Goal: Find specific page/section: Find specific page/section

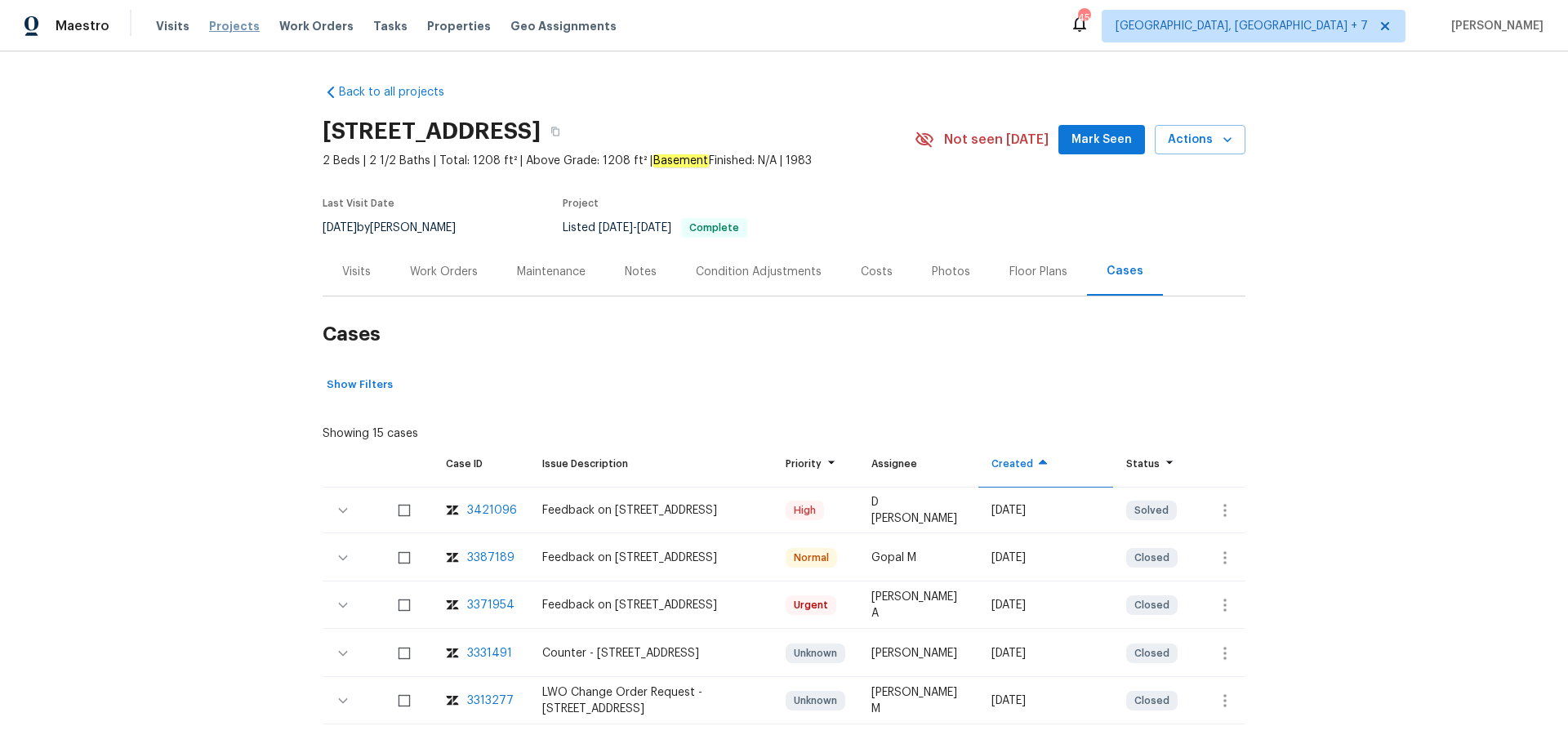
click at [219, 24] on span "Projects" at bounding box center [234, 25] width 51 height 17
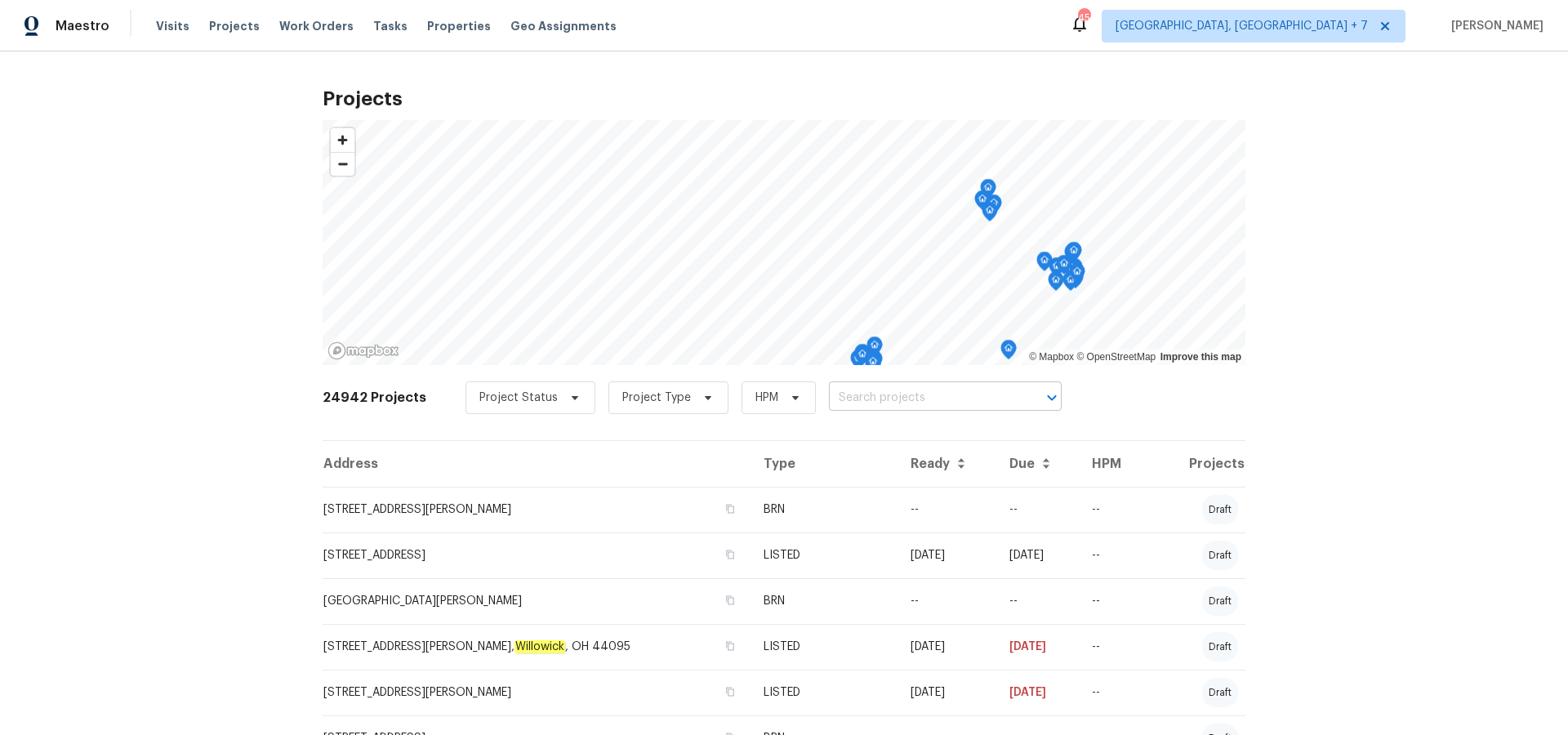
click at [895, 403] on input "text" at bounding box center [922, 399] width 187 height 25
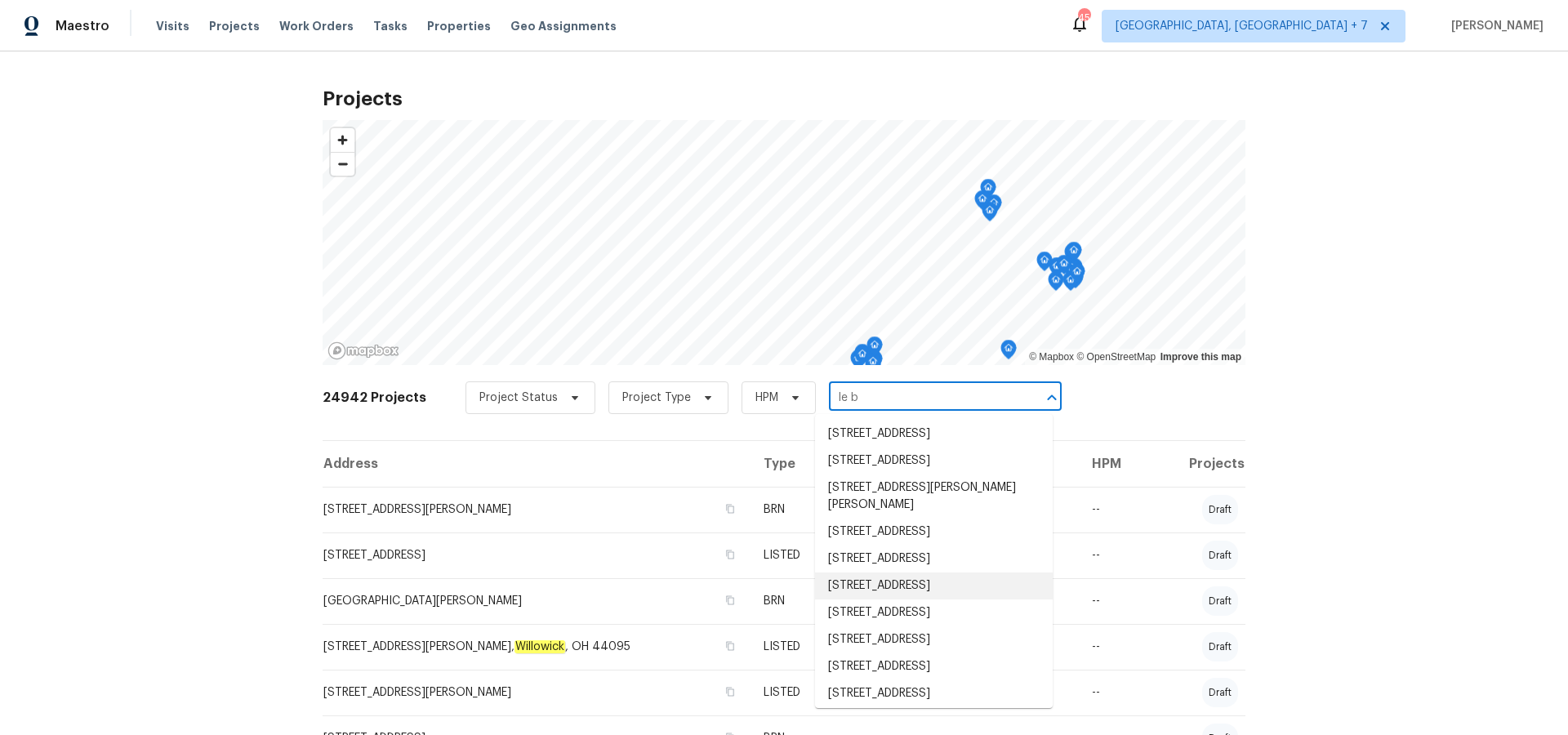
type input "le bl"
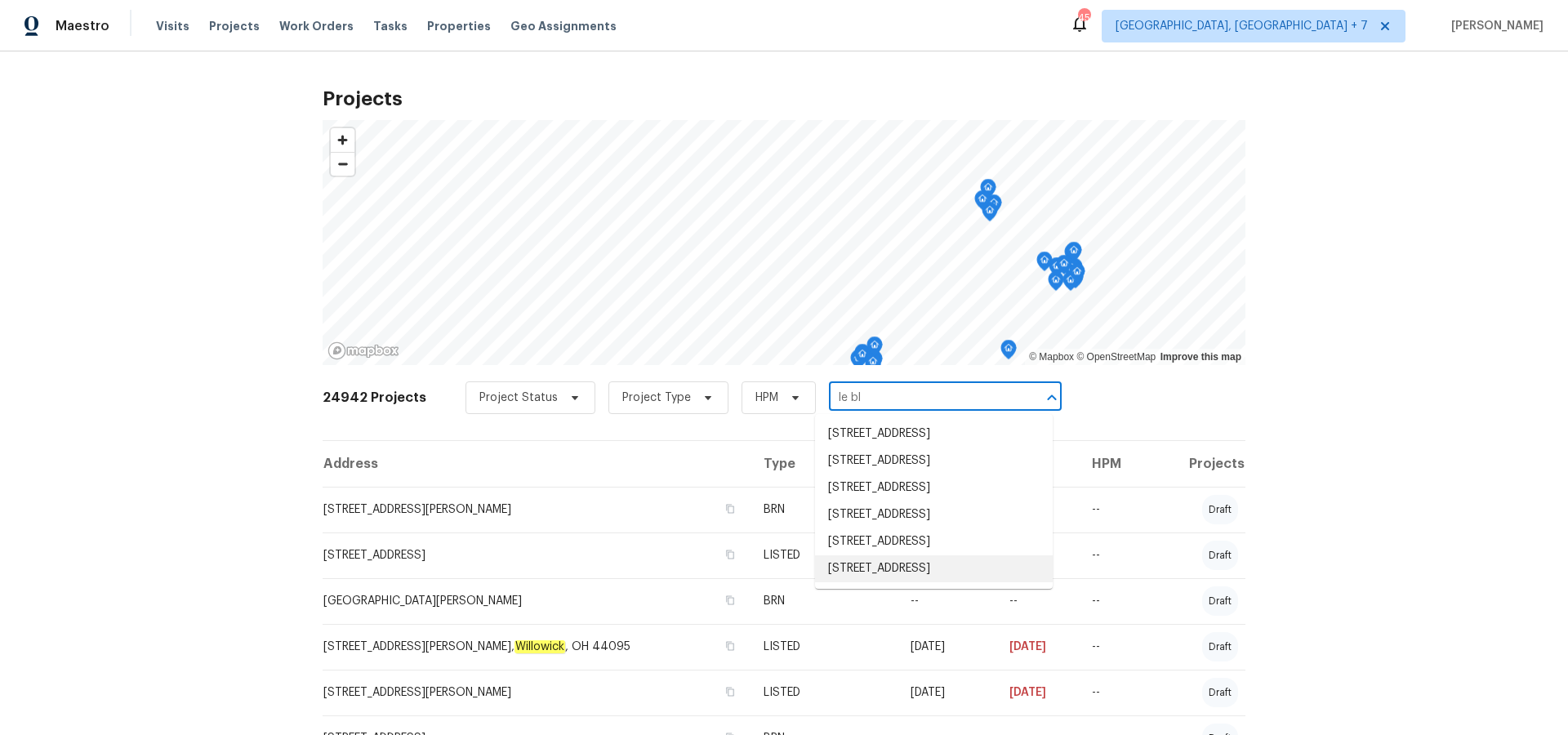
click at [906, 582] on li "[STREET_ADDRESS]" at bounding box center [933, 569] width 238 height 27
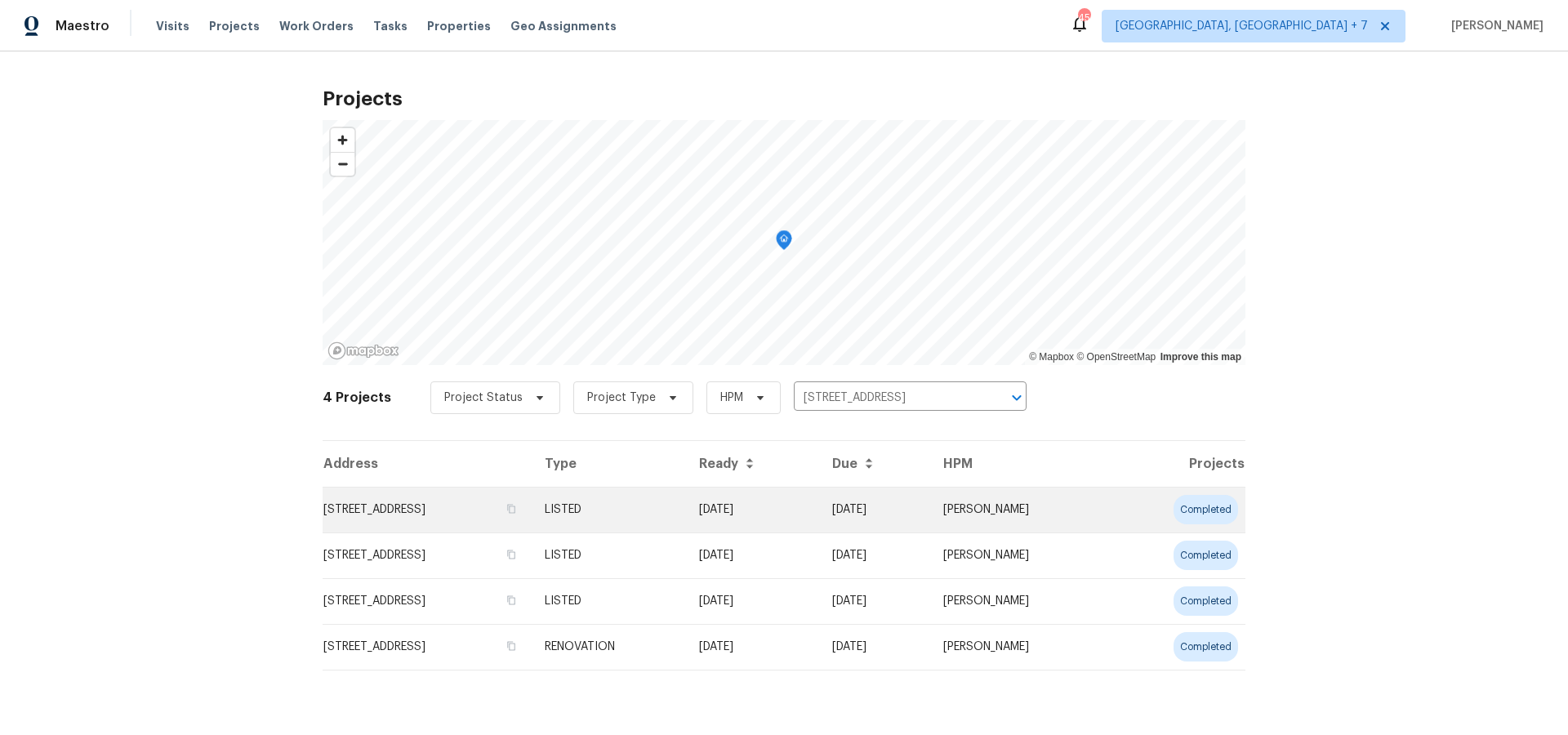
click at [424, 511] on td "[STREET_ADDRESS]" at bounding box center [426, 510] width 209 height 46
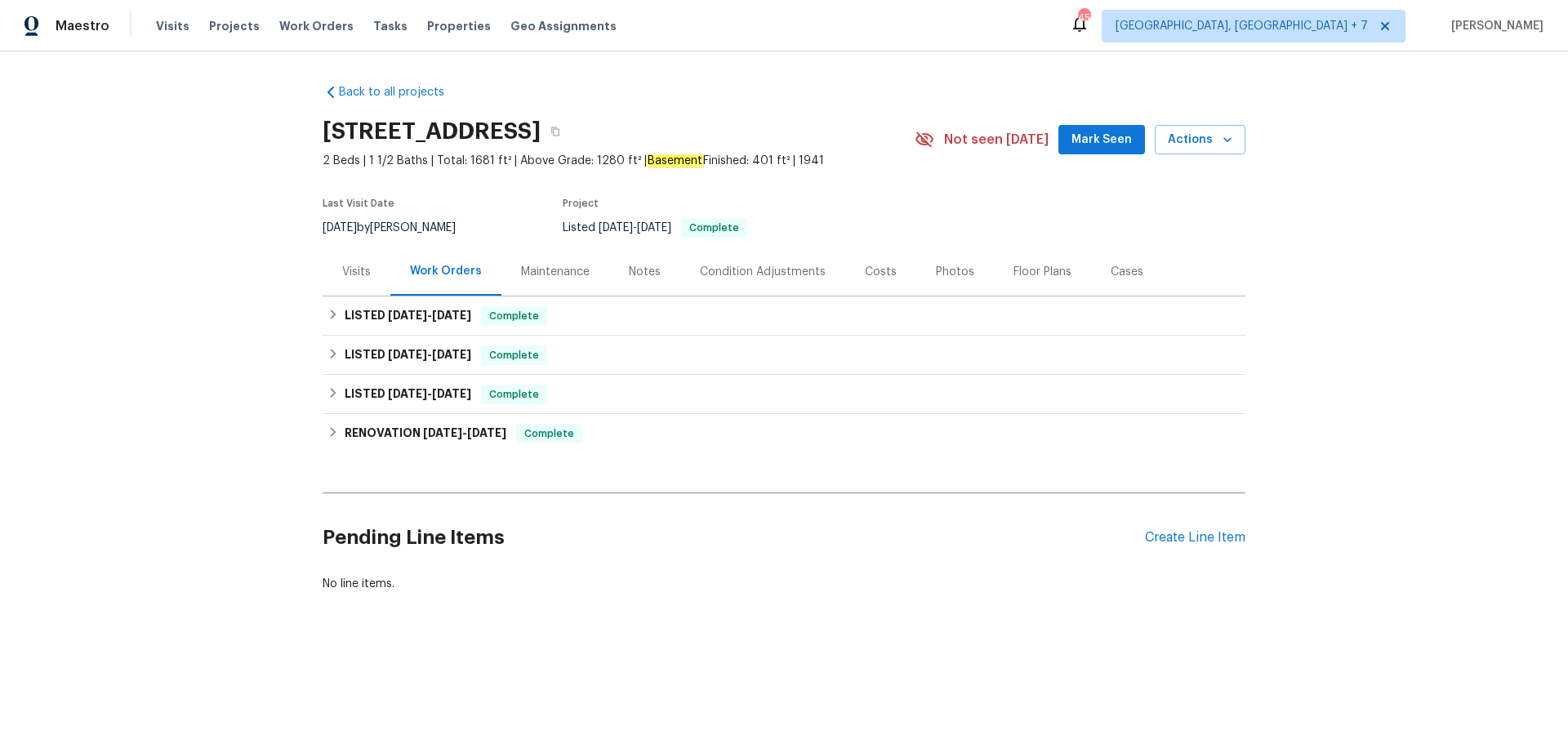
click at [560, 275] on div "Maintenance" at bounding box center [555, 271] width 69 height 17
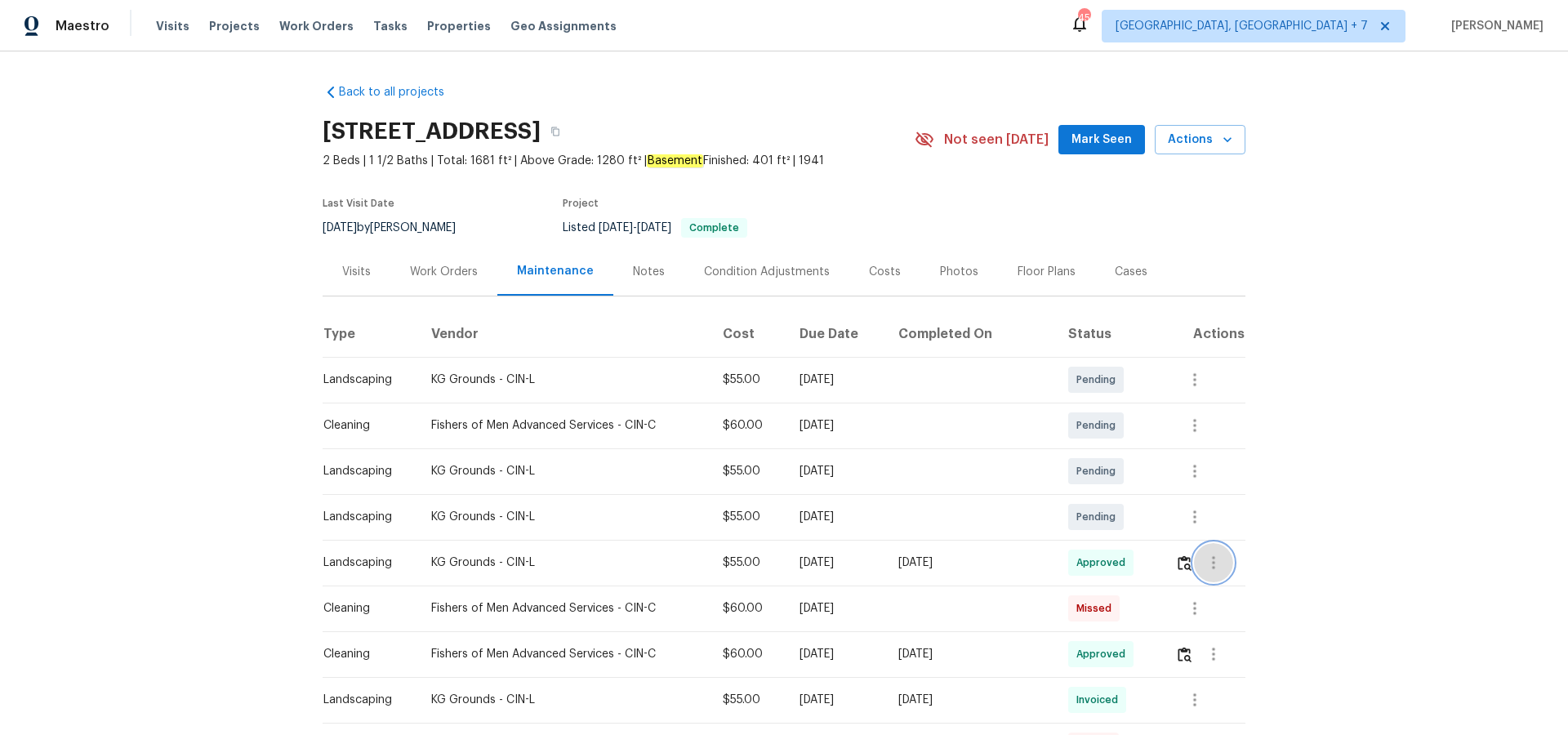
click at [1216, 560] on icon "button" at bounding box center [1213, 563] width 20 height 20
click at [1223, 587] on li "View details" at bounding box center [1253, 591] width 115 height 27
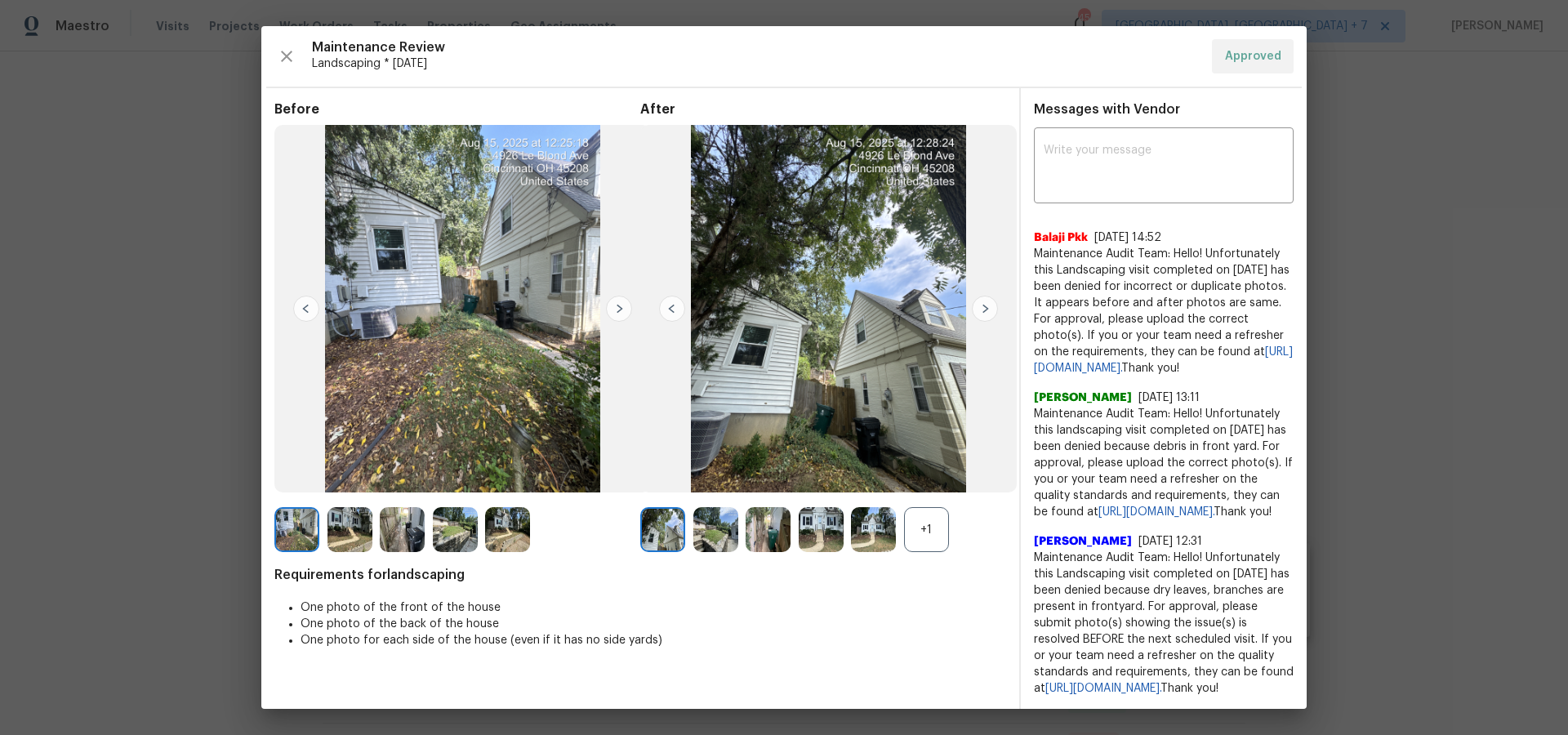
click at [832, 318] on img at bounding box center [829, 309] width 376 height 368
click at [983, 312] on img at bounding box center [984, 309] width 26 height 26
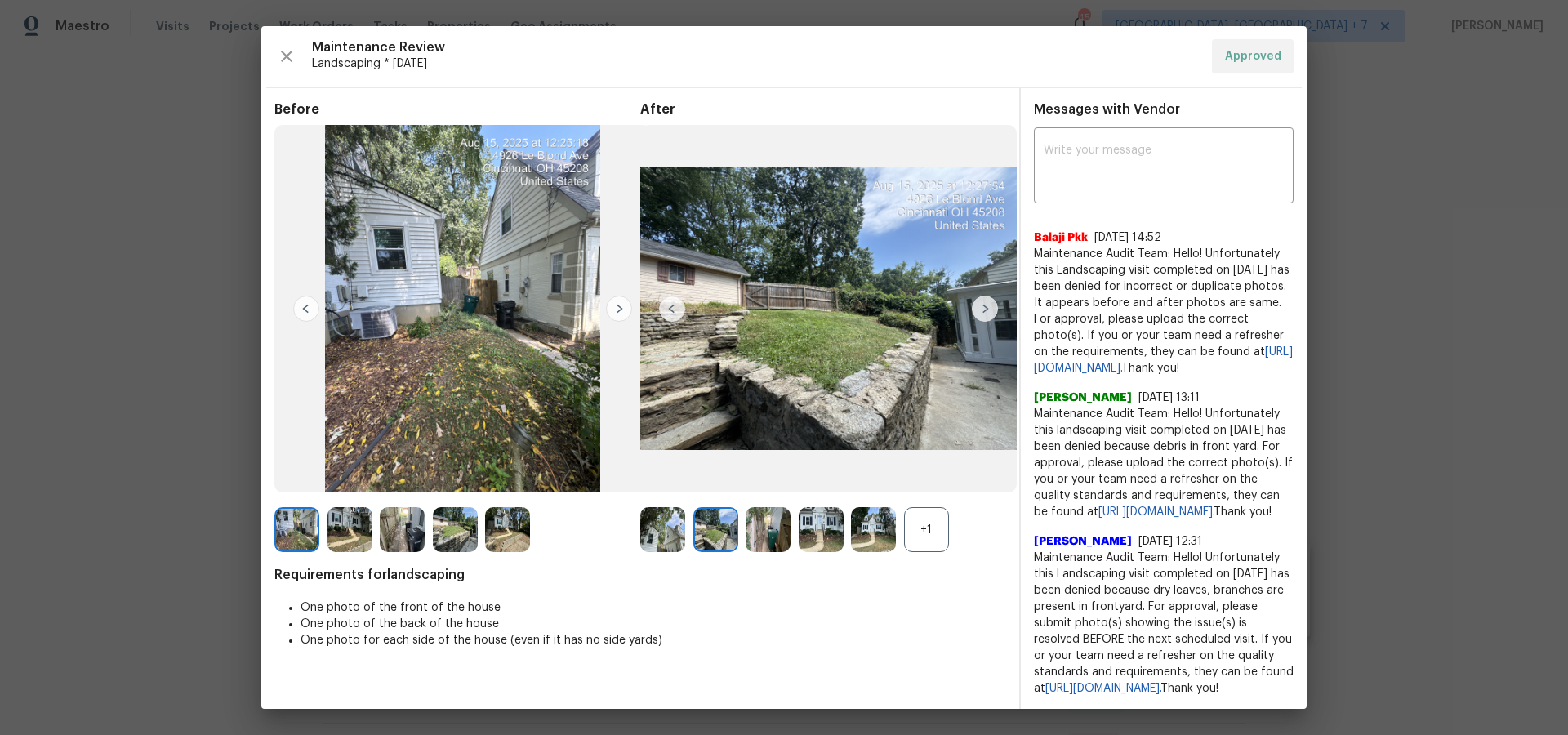
click at [983, 312] on img at bounding box center [984, 309] width 26 height 26
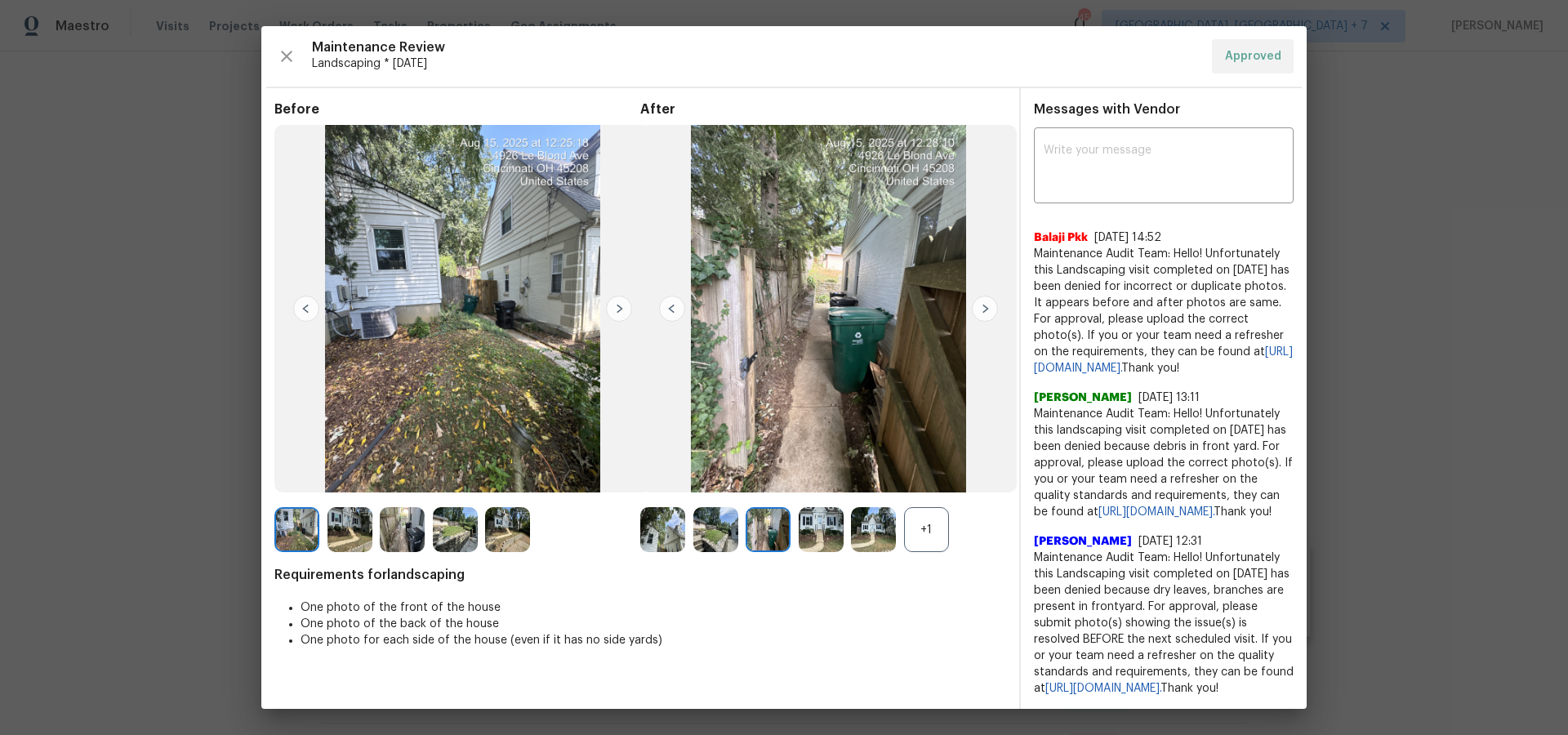
click at [983, 312] on img at bounding box center [984, 309] width 26 height 26
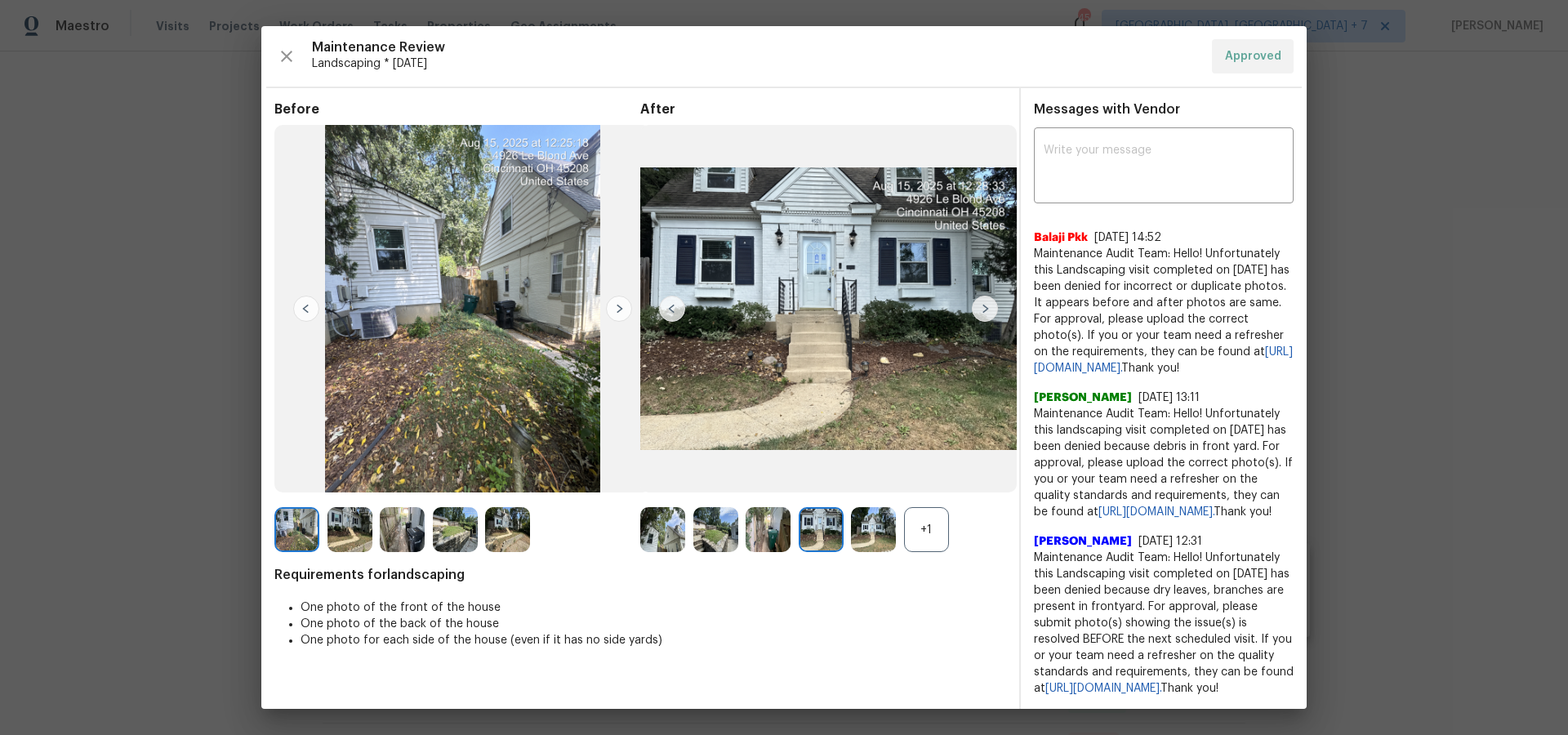
click at [983, 312] on img at bounding box center [984, 309] width 26 height 26
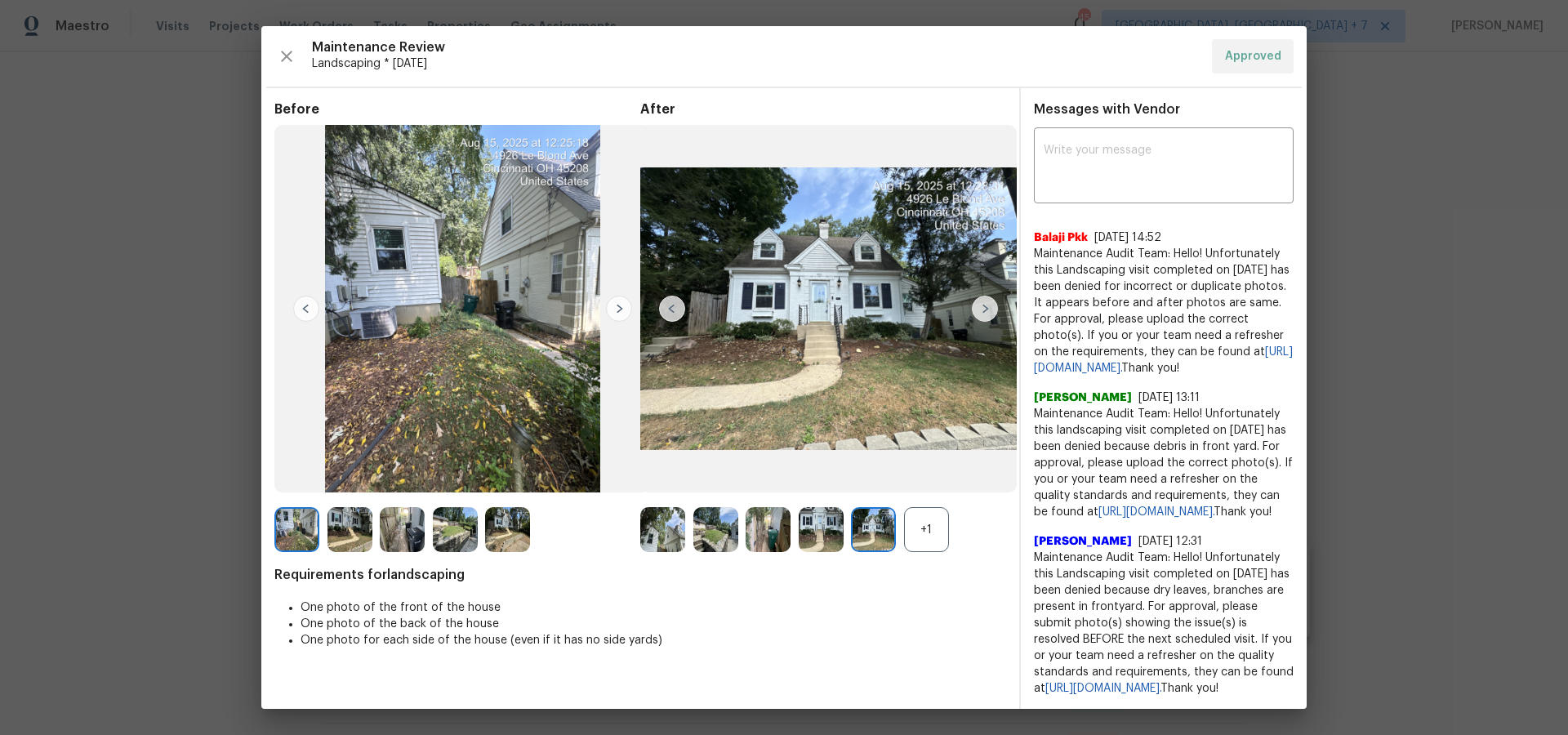
click at [983, 312] on img at bounding box center [984, 309] width 26 height 26
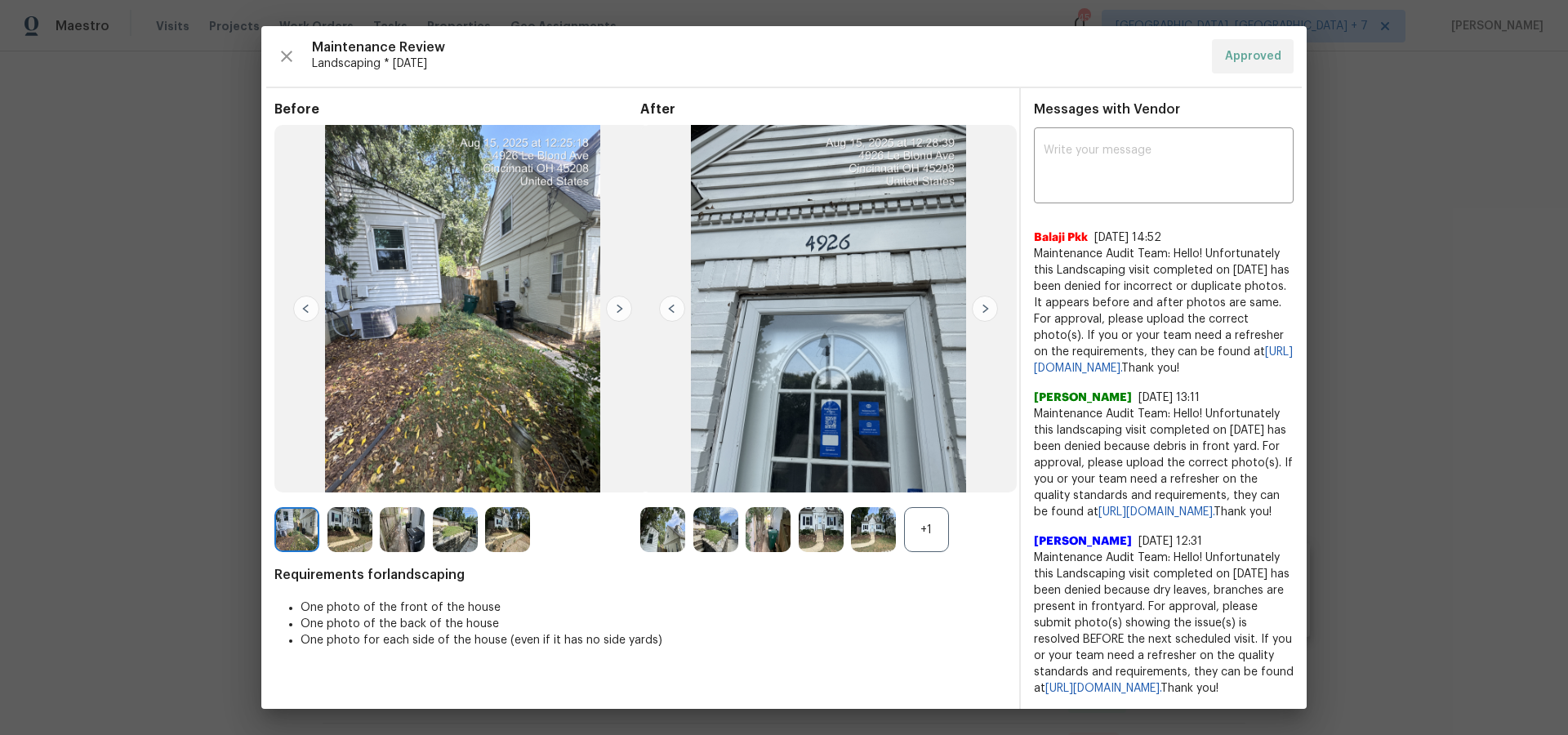
click at [983, 312] on img at bounding box center [984, 309] width 26 height 26
click at [678, 311] on img at bounding box center [672, 309] width 26 height 26
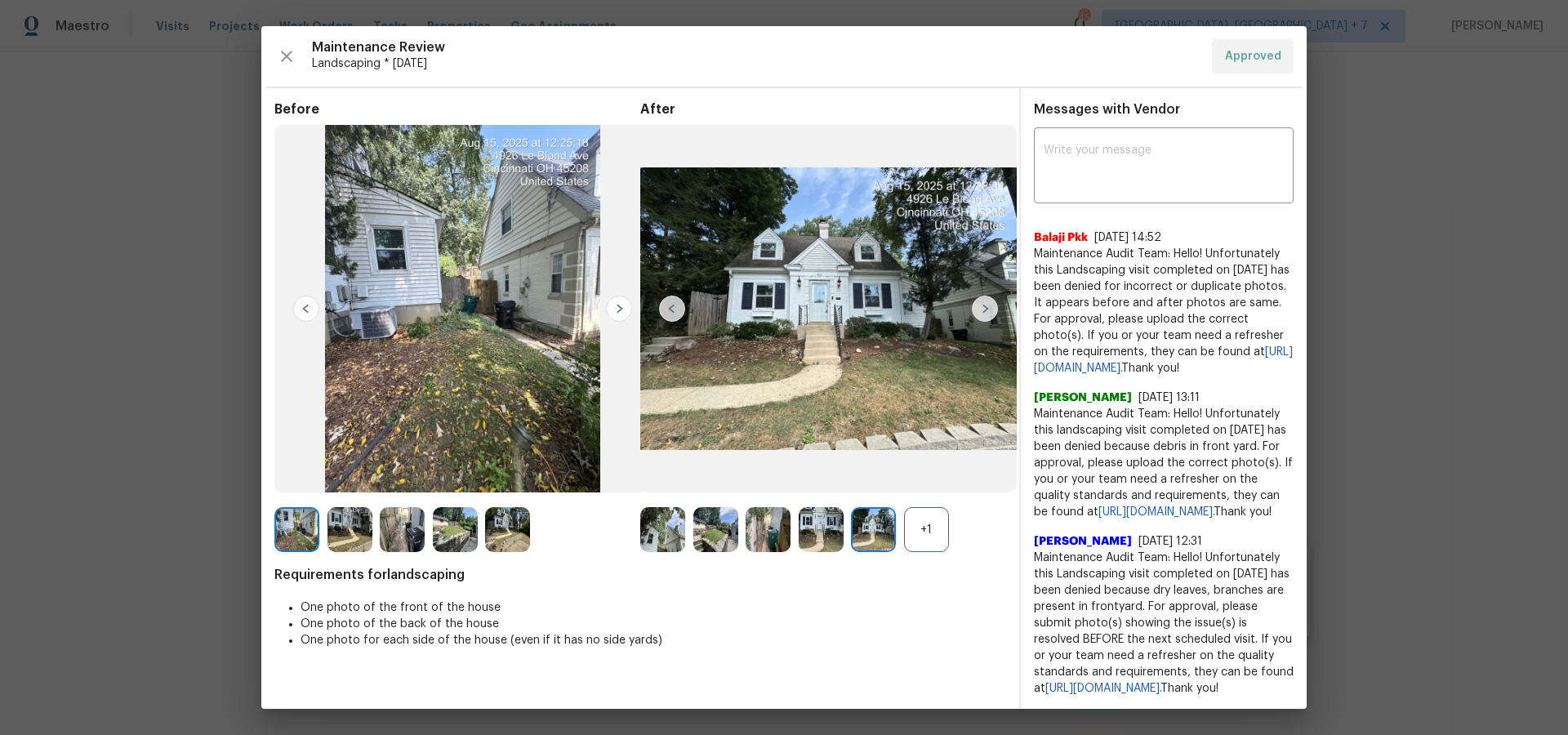
click at [678, 311] on img at bounding box center [672, 309] width 26 height 26
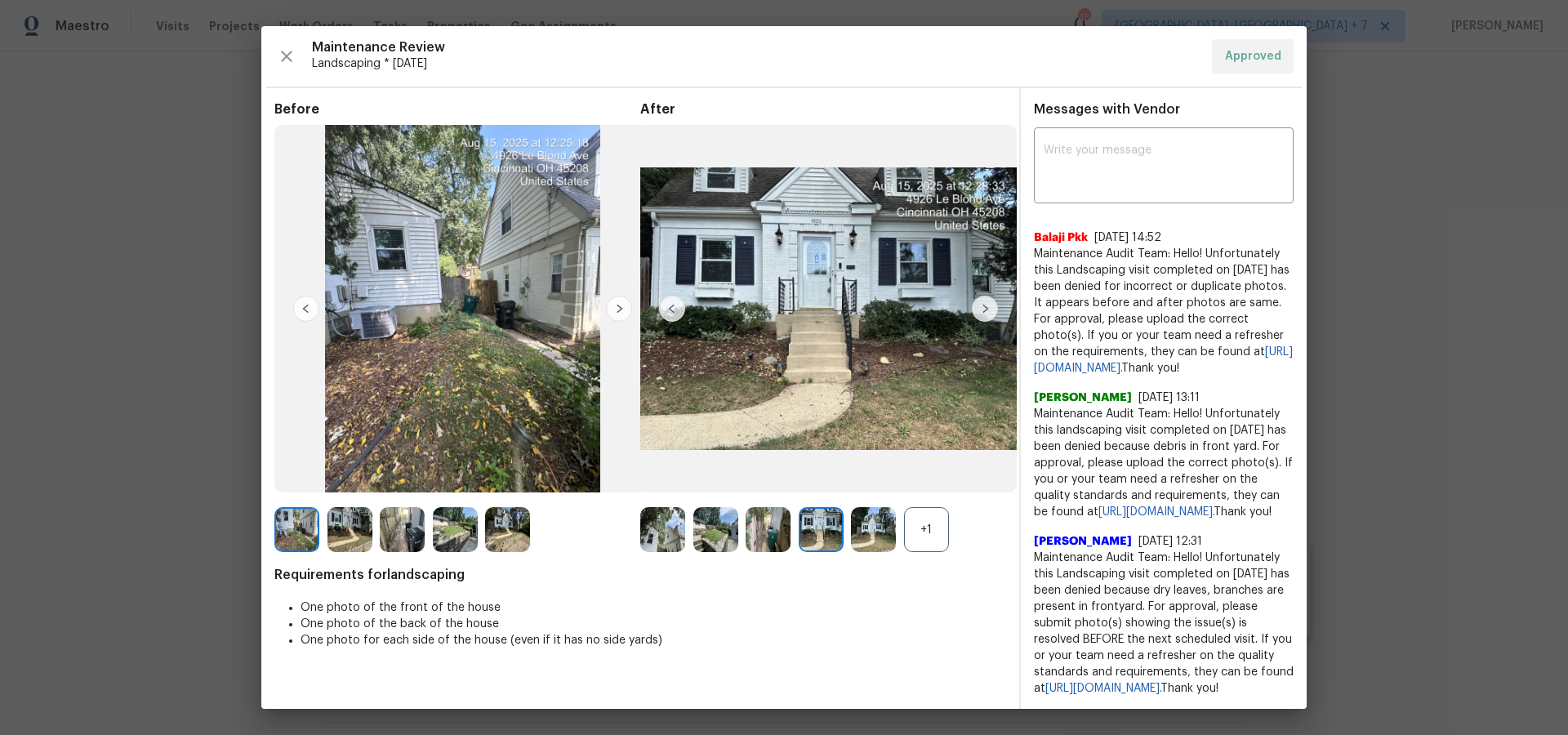
click at [678, 311] on img at bounding box center [672, 309] width 26 height 26
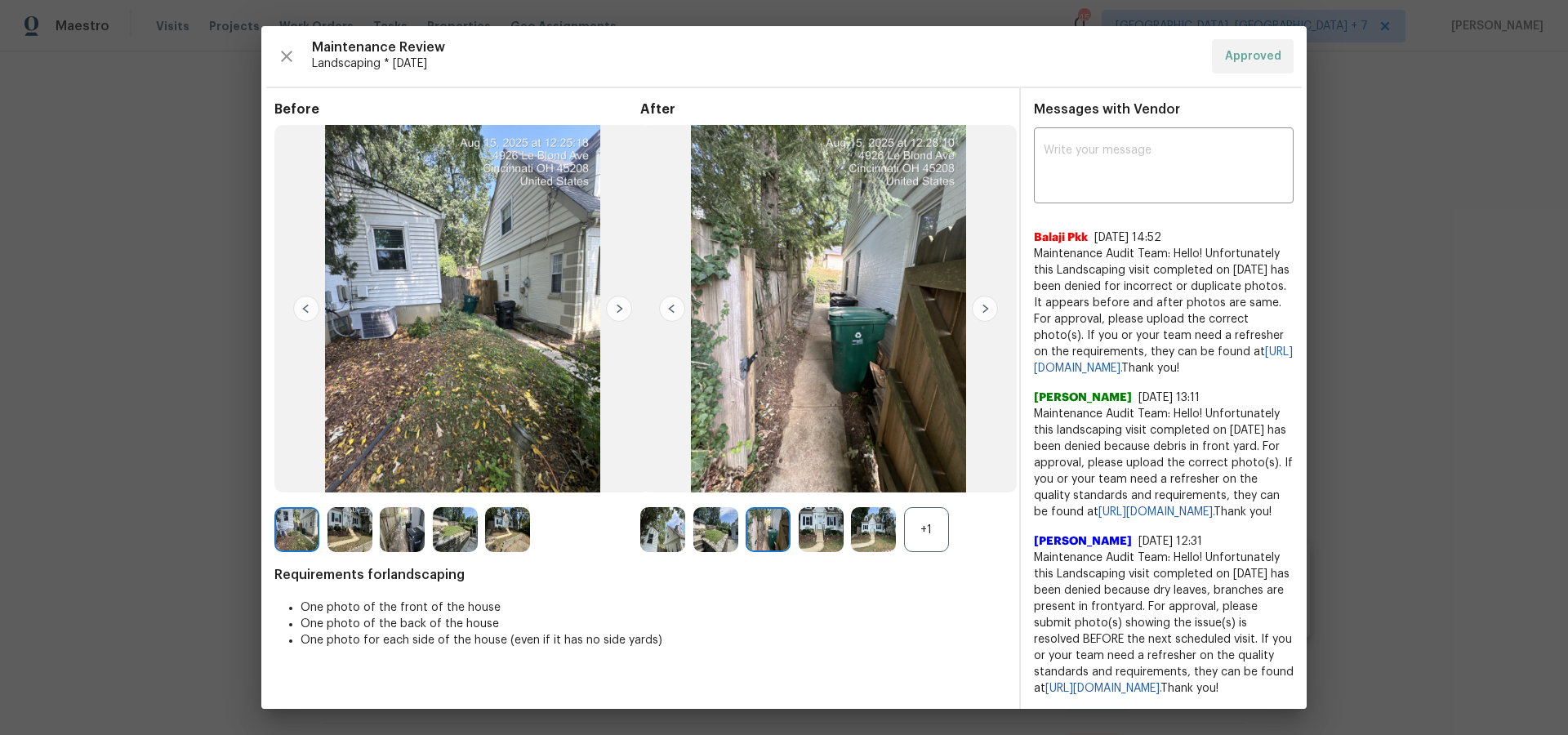
click at [678, 311] on img at bounding box center [672, 309] width 26 height 26
